Goal: Use online tool/utility

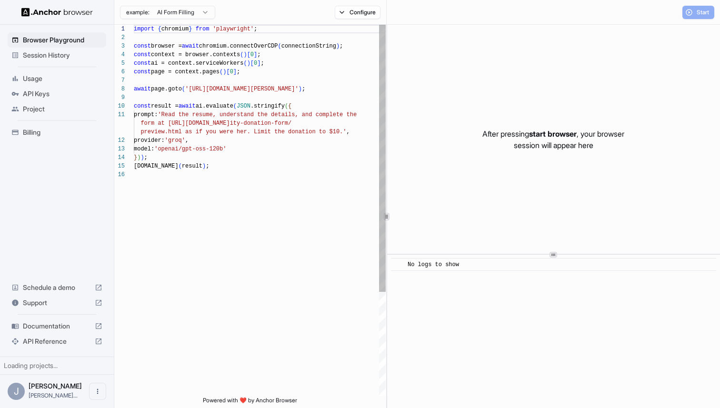
scroll to position [86, 0]
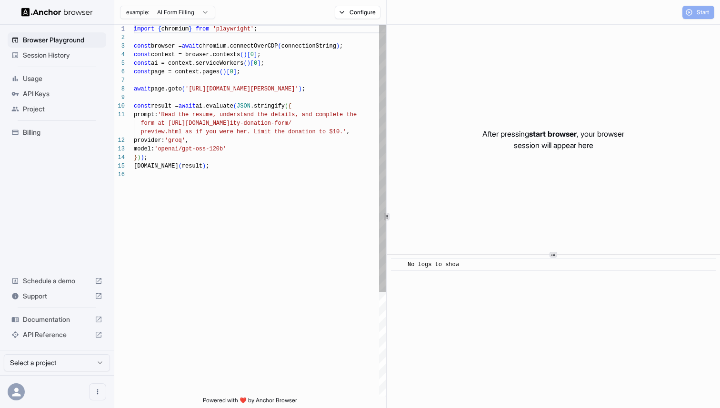
scroll to position [86, 0]
